Goal: Find specific page/section: Find specific page/section

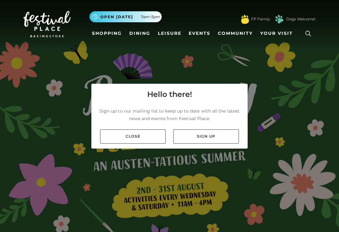
click at [155, 144] on link "Close" at bounding box center [133, 137] width 66 height 14
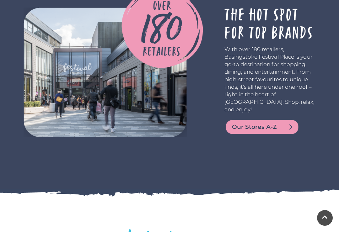
scroll to position [1111, 0]
click at [265, 123] on span "Our Stores A-Z" at bounding box center [269, 127] width 75 height 9
click at [264, 123] on span "Our Stores A-Z" at bounding box center [269, 127] width 75 height 9
click at [291, 123] on span "Our Stores A-Z" at bounding box center [269, 127] width 75 height 9
click at [294, 123] on span "Our Stores A-Z" at bounding box center [269, 127] width 75 height 9
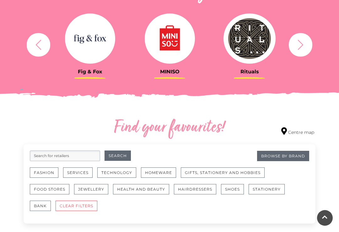
scroll to position [251, 0]
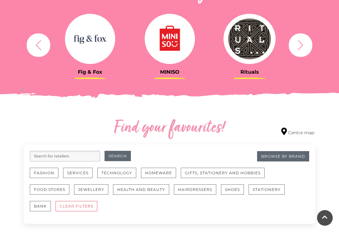
click at [156, 188] on button "Health and Beauty" at bounding box center [141, 190] width 56 height 10
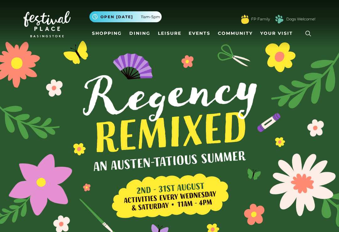
scroll to position [1111, 0]
